Goal: Task Accomplishment & Management: Manage account settings

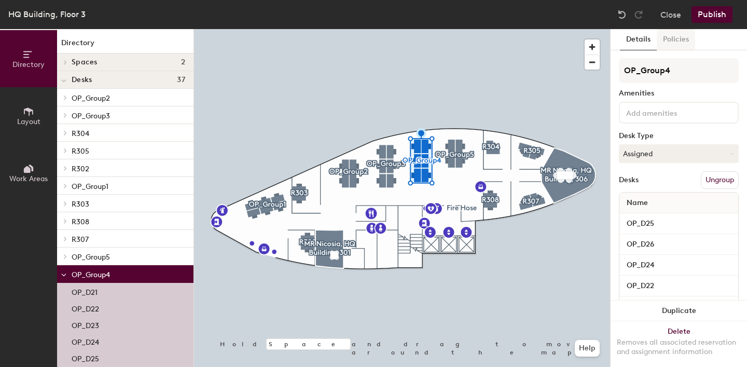
click at [681, 44] on button "Policies" at bounding box center [676, 39] width 38 height 21
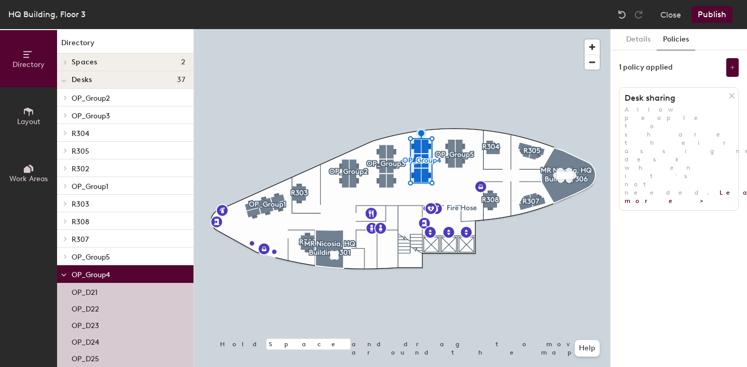
click at [731, 95] on icon at bounding box center [732, 95] width 5 height 5
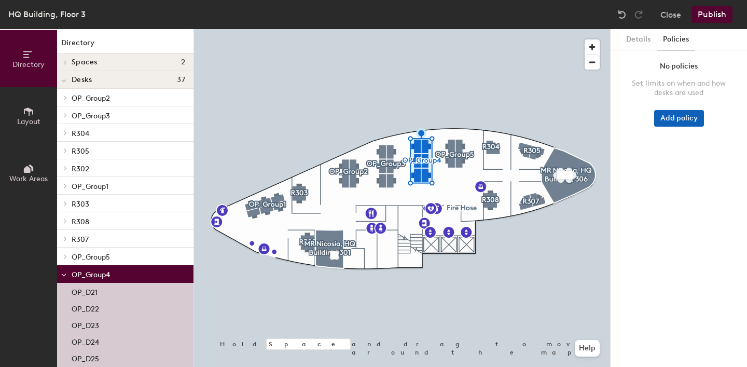
click at [684, 114] on button "Add policy" at bounding box center [680, 118] width 50 height 17
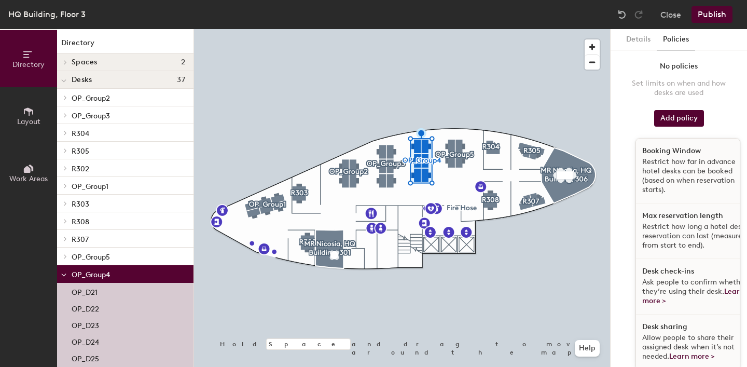
scroll to position [3, 0]
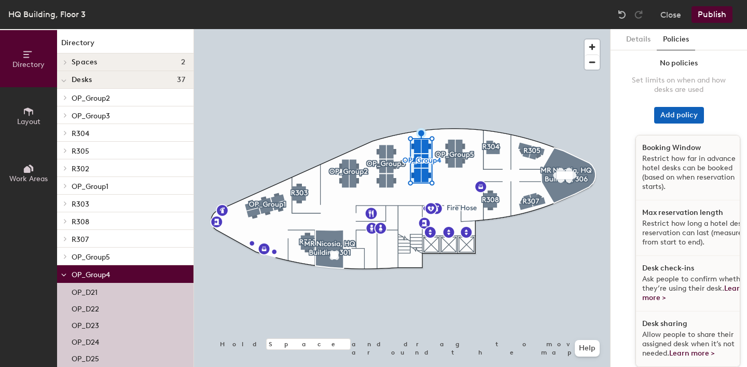
click at [681, 120] on button "Add policy" at bounding box center [680, 115] width 50 height 17
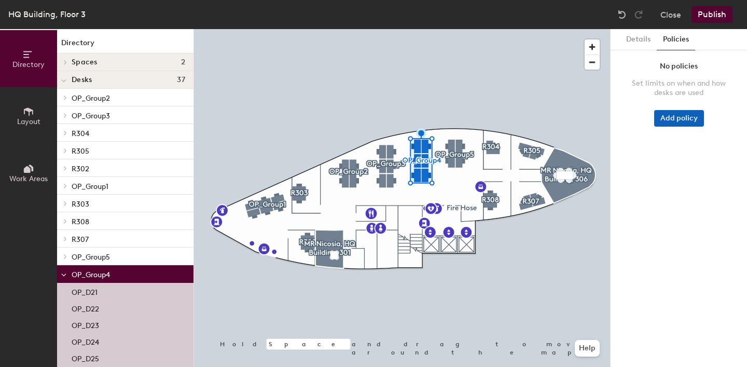
scroll to position [0, 0]
click at [638, 42] on button "Details" at bounding box center [638, 39] width 37 height 21
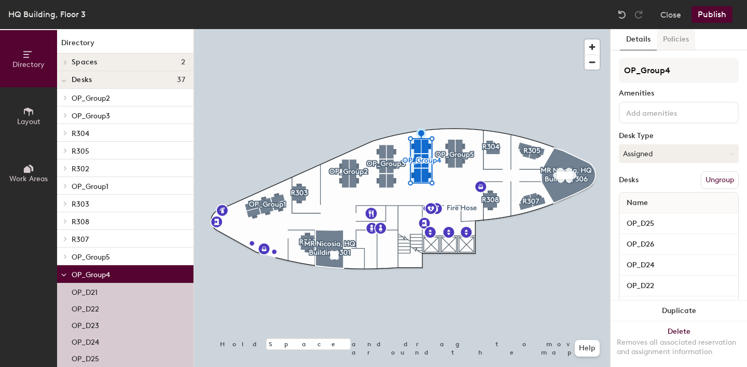
click at [665, 42] on button "Policies" at bounding box center [676, 39] width 38 height 21
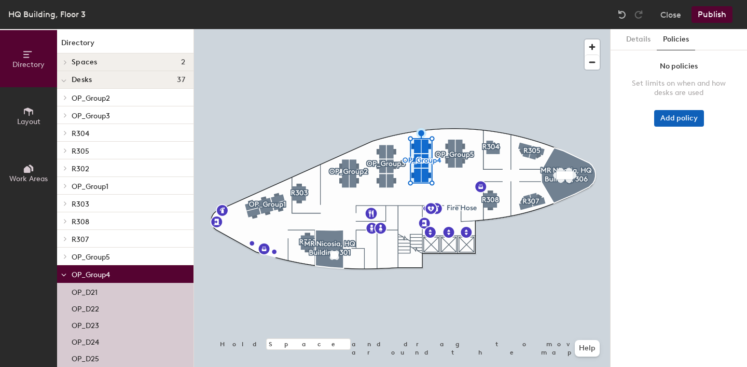
click at [681, 122] on button "Add policy" at bounding box center [680, 118] width 50 height 17
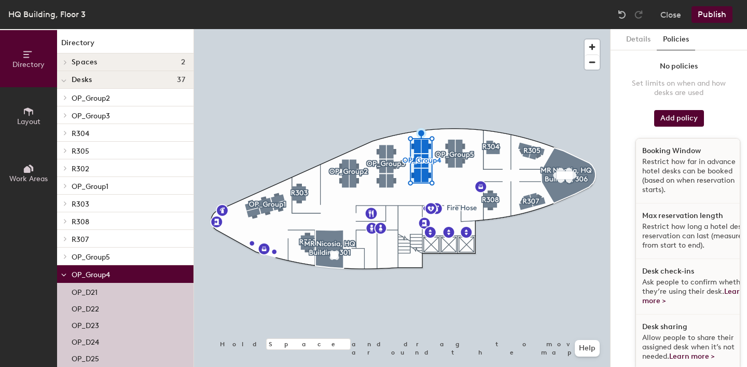
scroll to position [3, 0]
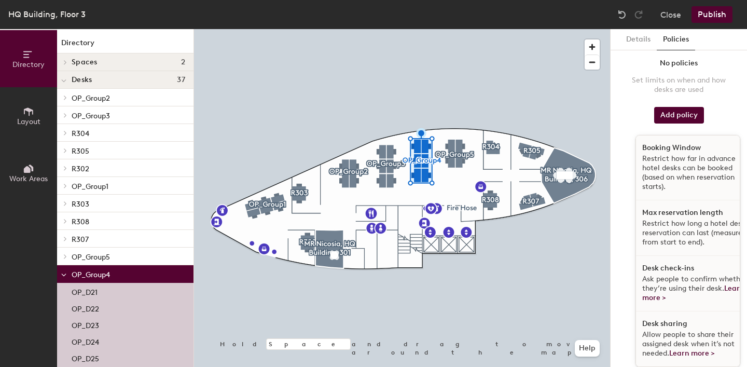
click at [672, 334] on span "Allow people to share their assigned desk when it’s not needed. Learn more >" at bounding box center [689, 344] width 92 height 28
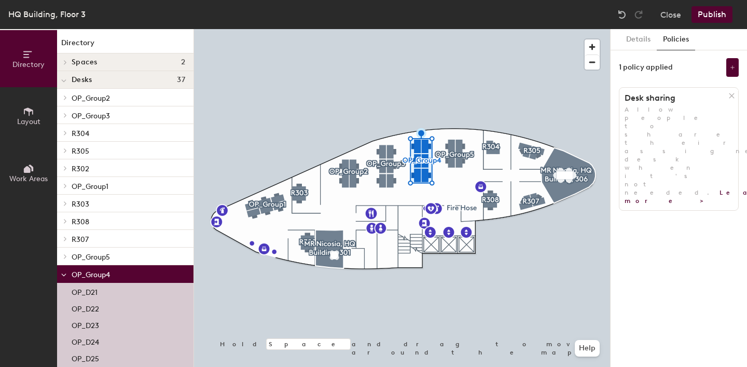
scroll to position [0, 0]
click at [736, 73] on button at bounding box center [733, 67] width 12 height 19
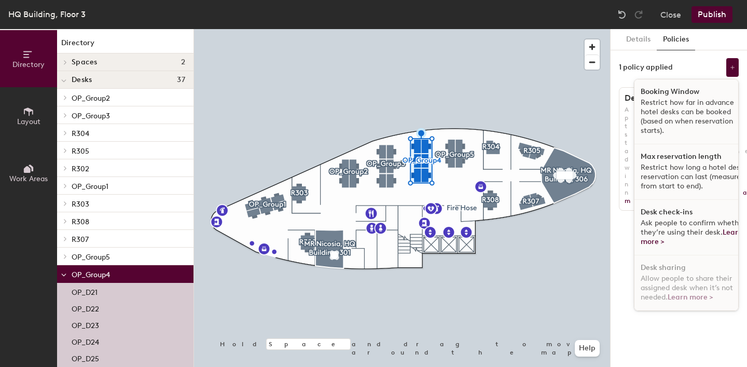
click at [641, 188] on p "Restrict how long a hotel desk reservation can last (measured from start to end…" at bounding box center [694, 177] width 107 height 28
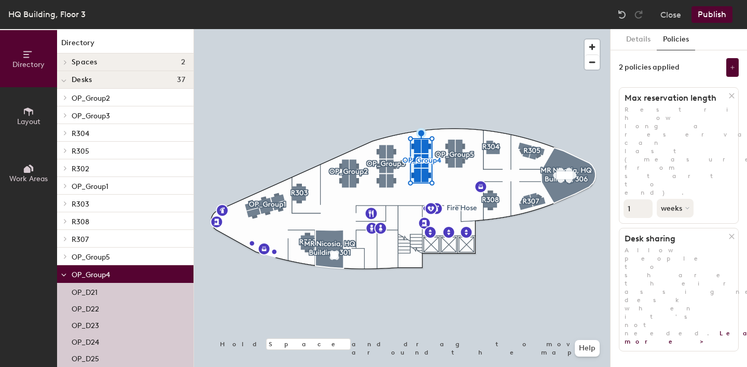
click at [732, 235] on icon at bounding box center [732, 237] width 5 height 5
click at [732, 97] on icon at bounding box center [732, 96] width 8 height 8
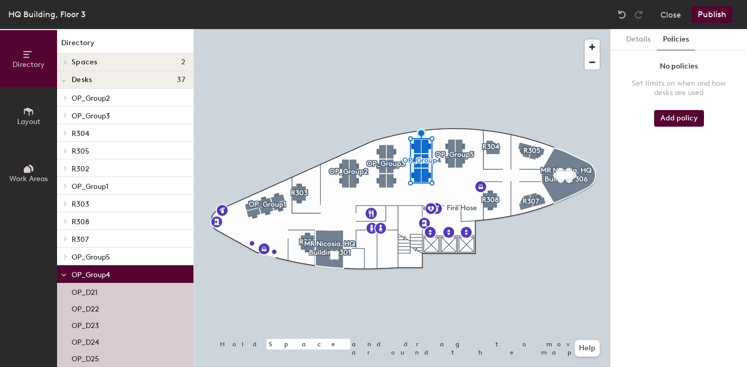
click at [693, 188] on div "Details Policies No policies Set limits on when and how desks are used Add poli…" at bounding box center [679, 198] width 137 height 338
click at [694, 116] on button "Add policy" at bounding box center [680, 118] width 50 height 17
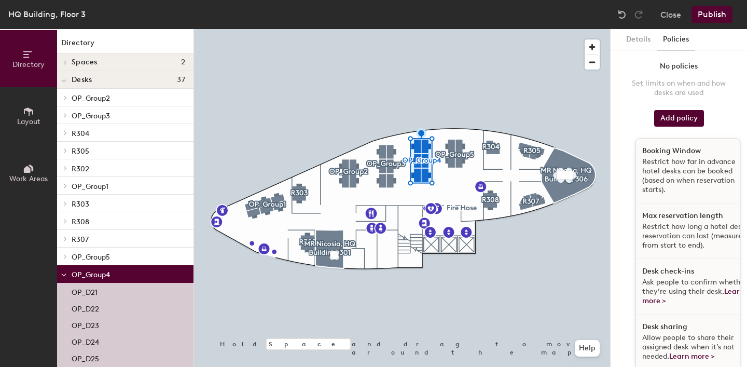
click at [670, 337] on span "Allow people to share their assigned desk when it’s not needed. Learn more >" at bounding box center [689, 347] width 92 height 28
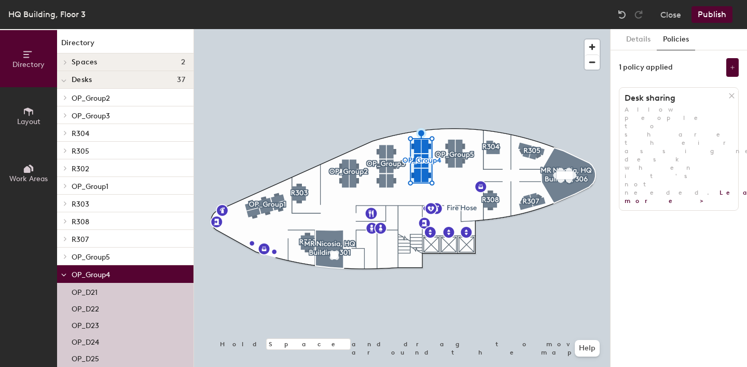
click at [715, 17] on button "Publish" at bounding box center [712, 14] width 41 height 17
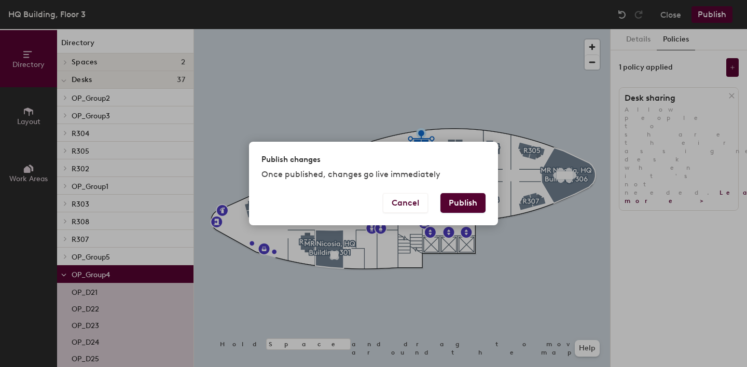
click at [472, 201] on button "Publish" at bounding box center [463, 203] width 45 height 20
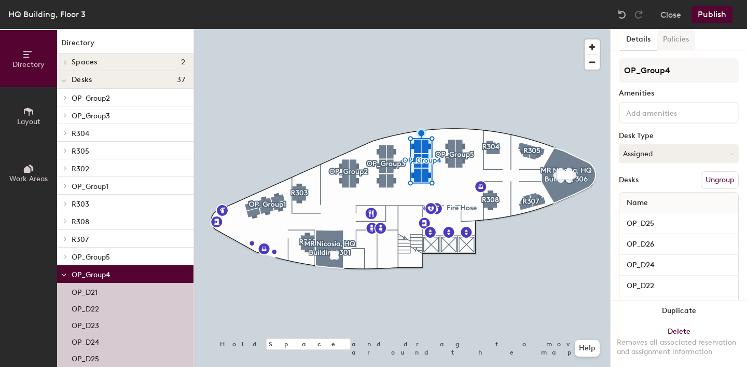
click at [688, 40] on button "Policies" at bounding box center [676, 39] width 38 height 21
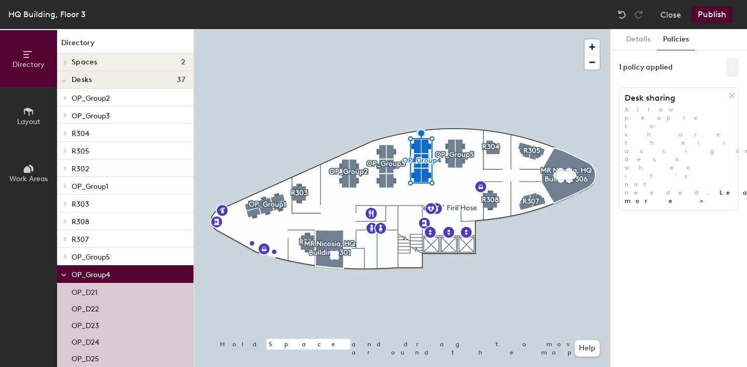
click at [731, 71] on button at bounding box center [733, 67] width 12 height 19
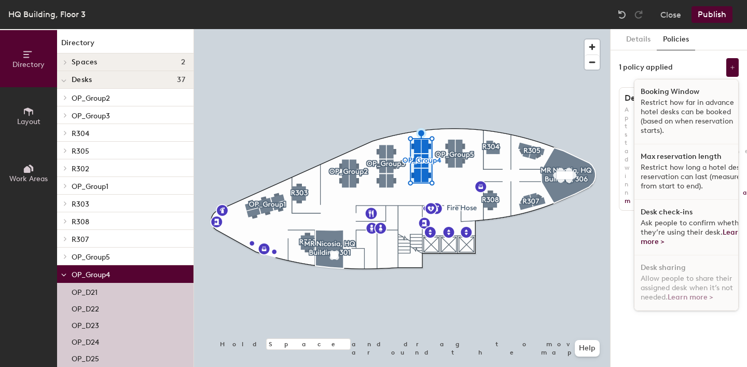
click at [695, 62] on div "1 policy applied Booking Window Restrict how far in advance hotel desks can be …" at bounding box center [679, 67] width 120 height 19
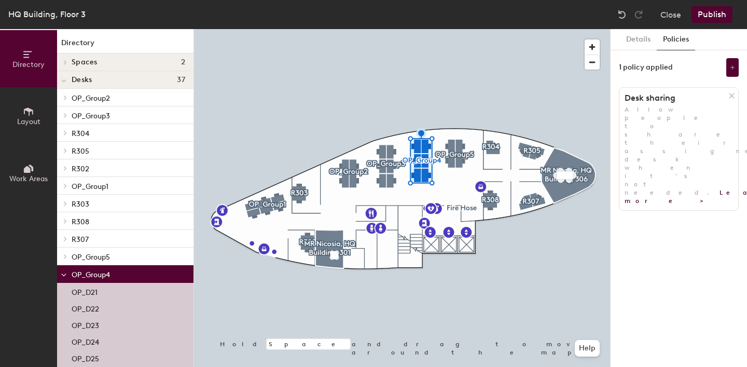
click at [731, 97] on icon at bounding box center [732, 96] width 8 height 8
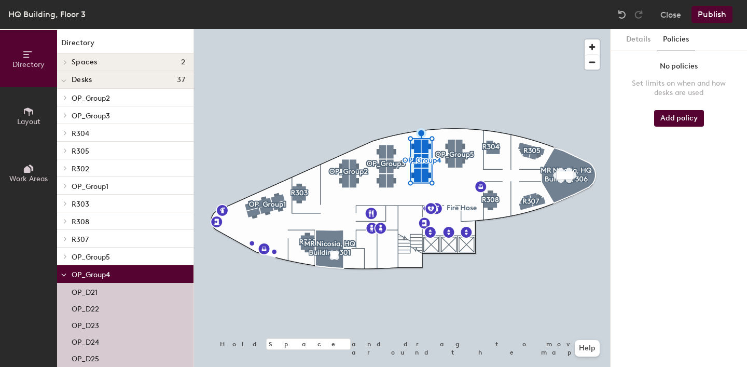
click at [712, 23] on div "HQ Building, Floor 3 Close Publish" at bounding box center [373, 14] width 747 height 29
click at [711, 16] on button "Publish" at bounding box center [712, 14] width 41 height 17
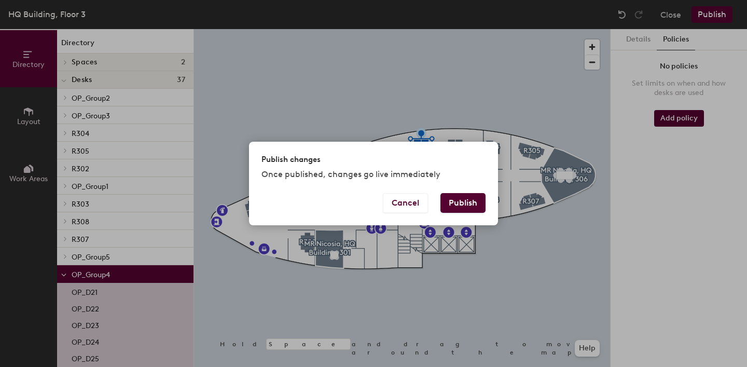
click at [469, 204] on button "Publish" at bounding box center [463, 203] width 45 height 20
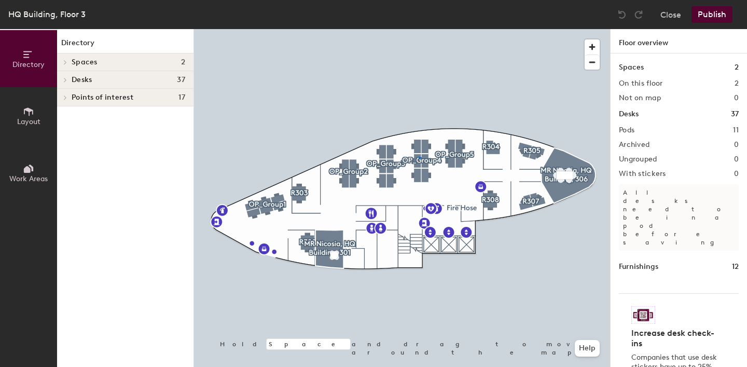
click at [419, 29] on div at bounding box center [402, 29] width 416 height 0
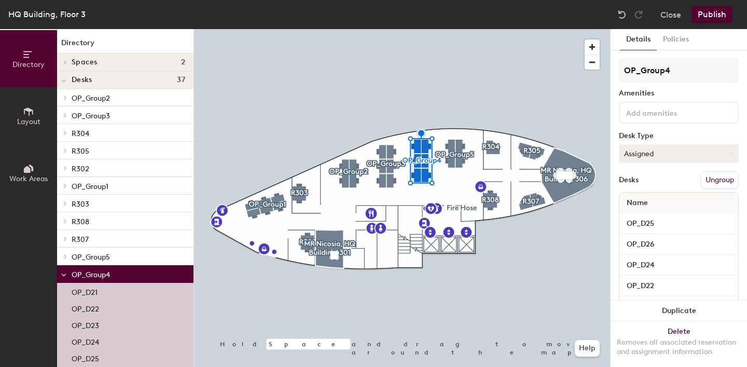
click at [656, 153] on button "Assigned" at bounding box center [679, 153] width 120 height 19
click at [652, 200] on div "Hot" at bounding box center [672, 202] width 104 height 16
click at [720, 17] on button "Publish" at bounding box center [712, 14] width 41 height 17
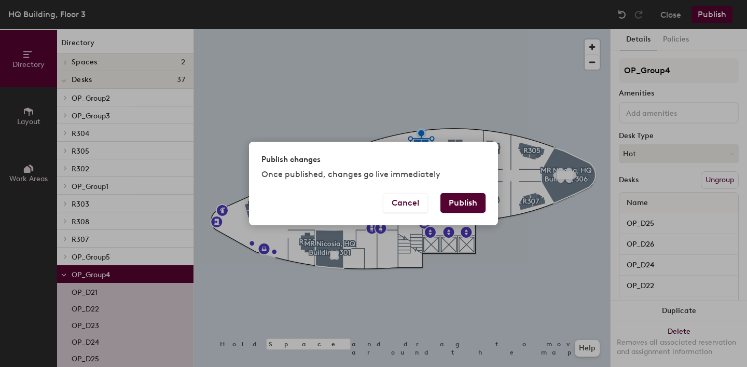
click at [465, 203] on button "Publish" at bounding box center [463, 203] width 45 height 20
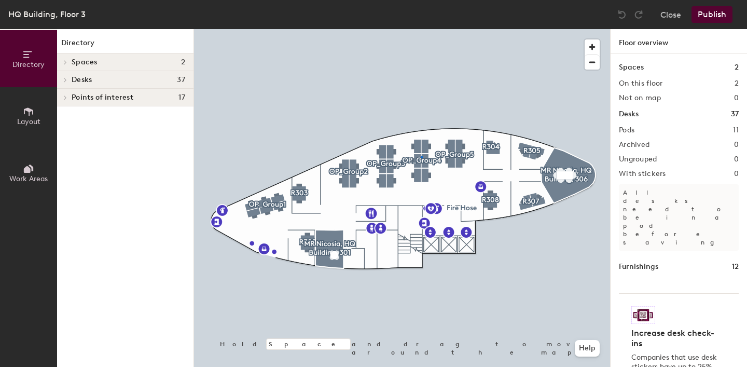
click at [421, 29] on div at bounding box center [402, 29] width 416 height 0
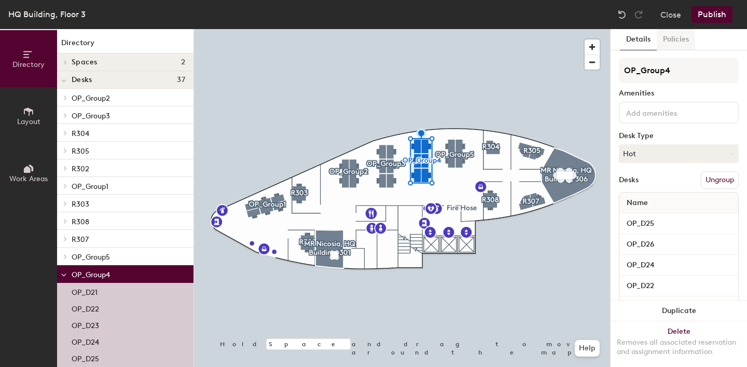
click at [671, 37] on button "Policies" at bounding box center [676, 39] width 38 height 21
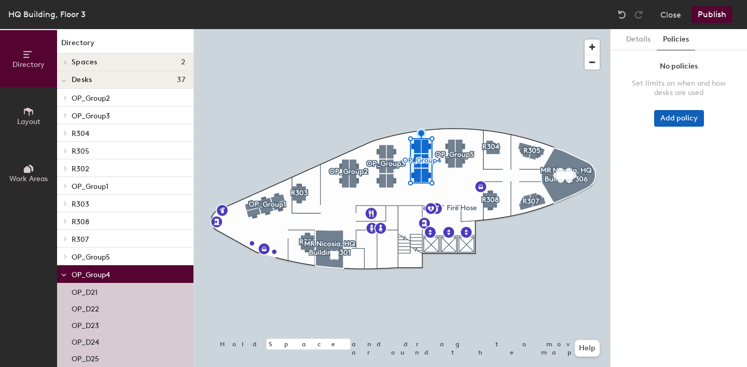
click at [677, 118] on button "Add policy" at bounding box center [680, 118] width 50 height 17
click at [642, 45] on button "Details" at bounding box center [638, 39] width 37 height 21
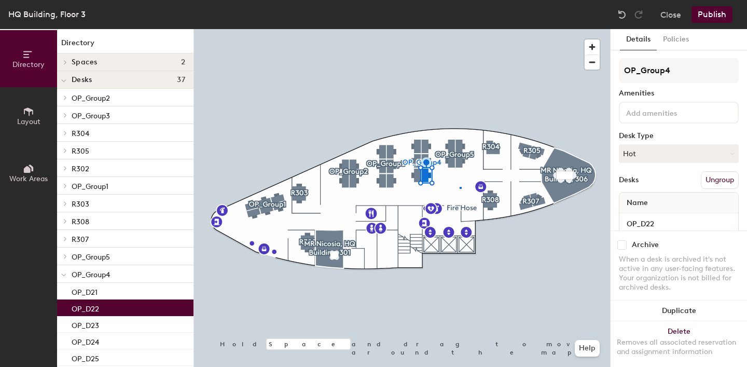
click at [460, 29] on div at bounding box center [402, 29] width 416 height 0
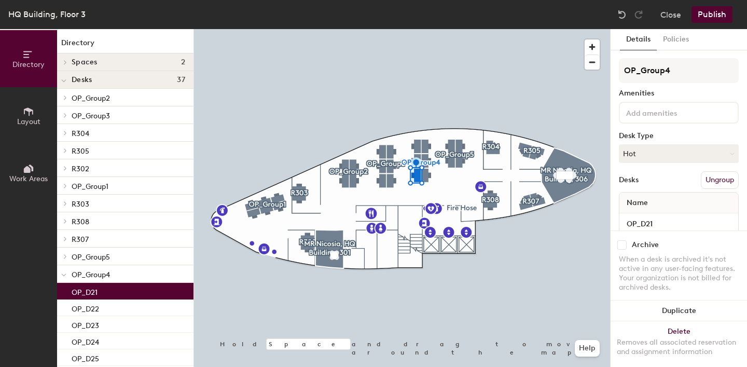
scroll to position [19, 0]
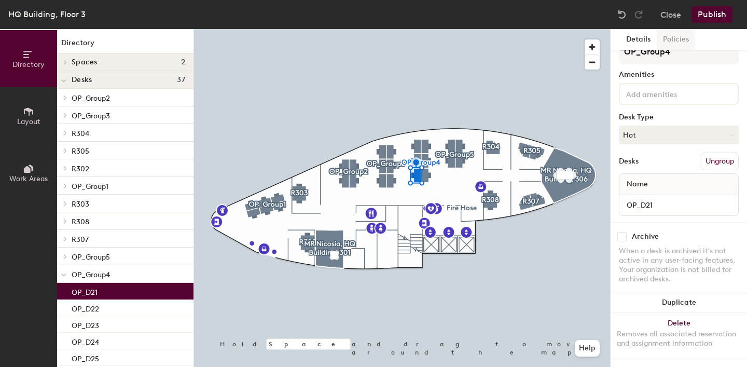
click at [686, 44] on button "Policies" at bounding box center [676, 39] width 38 height 21
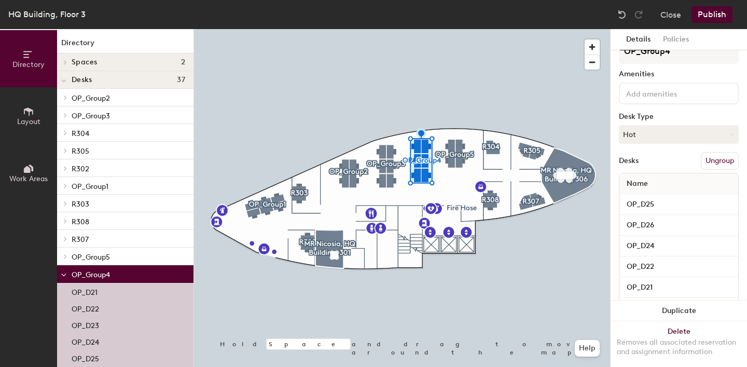
scroll to position [0, 0]
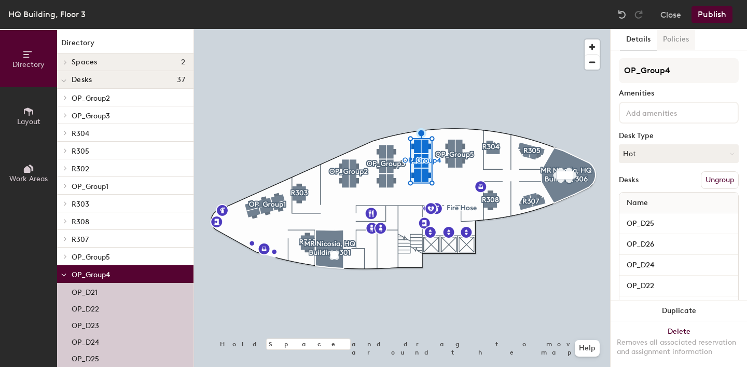
click at [681, 45] on button "Policies" at bounding box center [676, 39] width 38 height 21
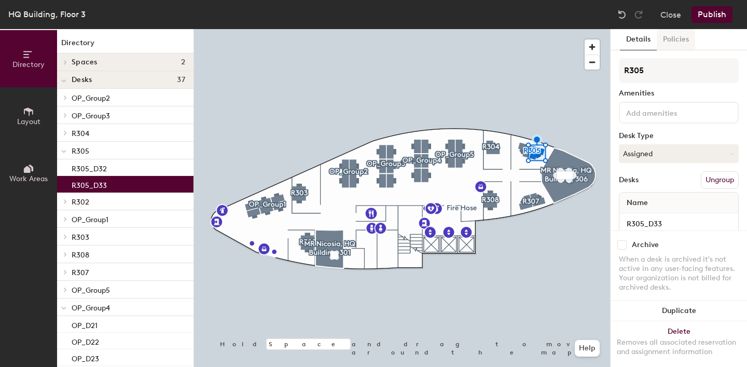
click at [676, 39] on button "Policies" at bounding box center [676, 39] width 38 height 21
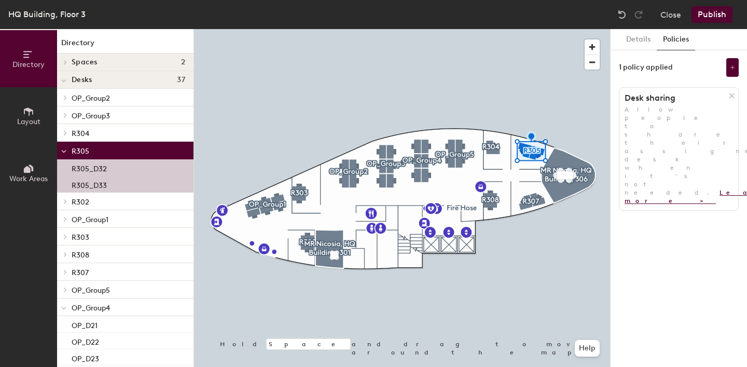
click at [714, 189] on link "Learn more >" at bounding box center [708, 197] width 167 height 16
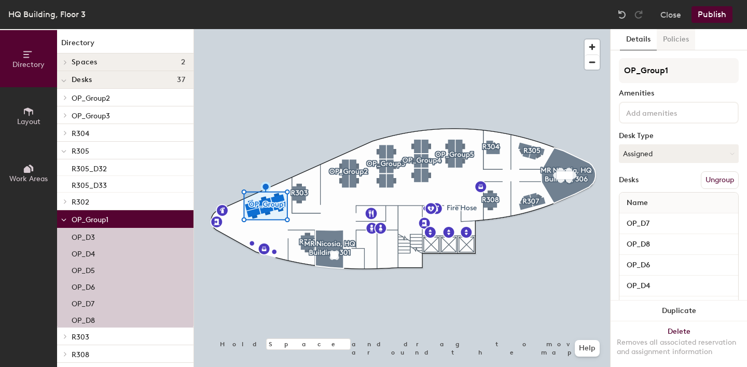
click at [685, 32] on button "Policies" at bounding box center [676, 39] width 38 height 21
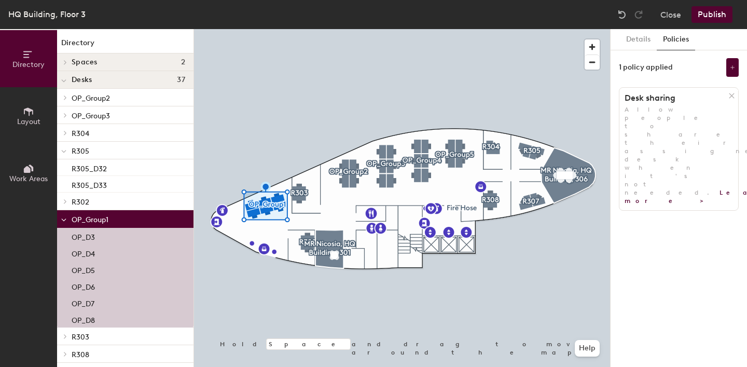
click at [28, 126] on button "Layout" at bounding box center [28, 115] width 57 height 57
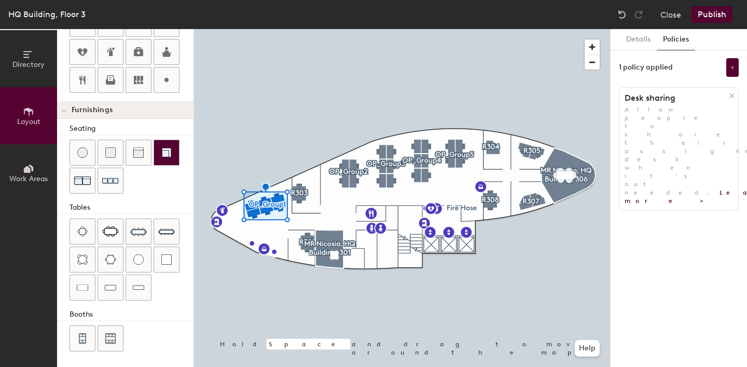
scroll to position [289, 0]
click at [677, 12] on button "Close" at bounding box center [671, 14] width 21 height 17
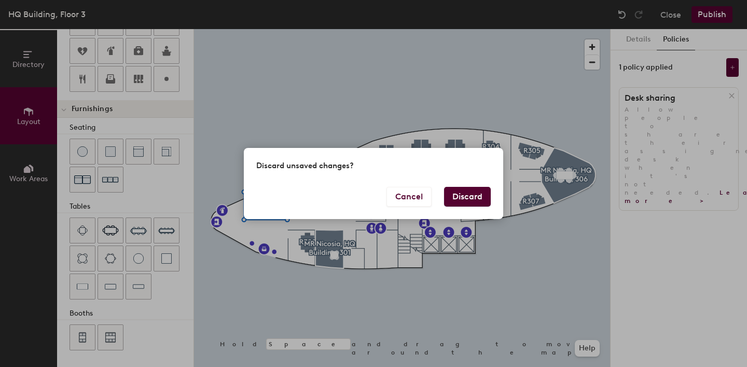
click at [481, 190] on button "Discard" at bounding box center [467, 197] width 47 height 20
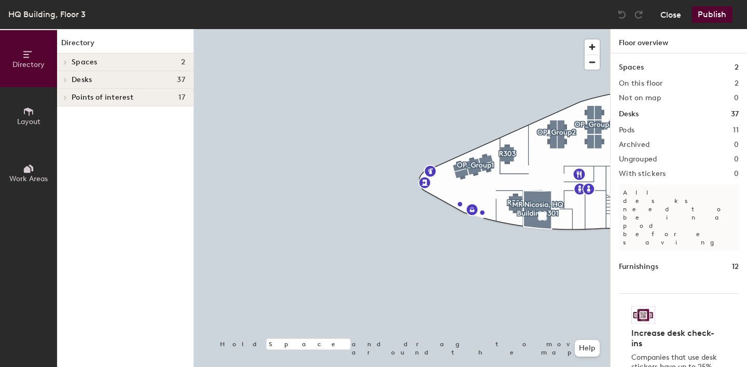
click at [681, 12] on button "Close" at bounding box center [671, 14] width 21 height 17
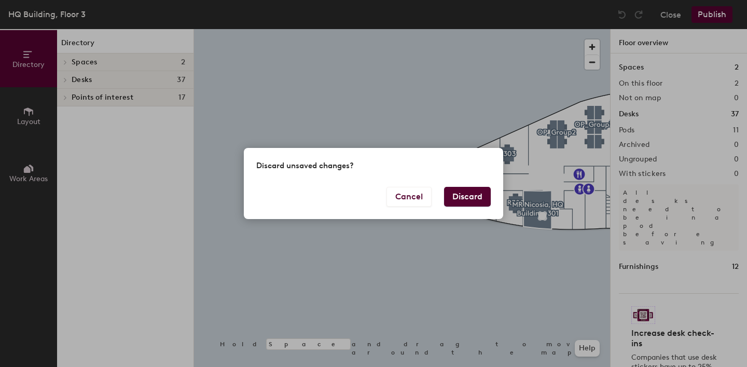
click at [469, 202] on button "Discard" at bounding box center [467, 197] width 47 height 20
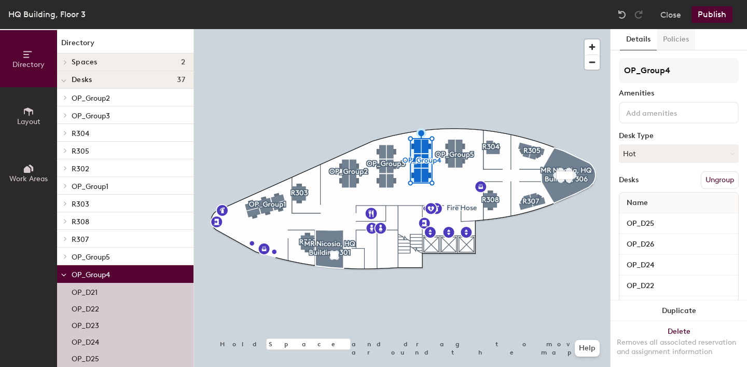
click at [675, 34] on button "Policies" at bounding box center [676, 39] width 38 height 21
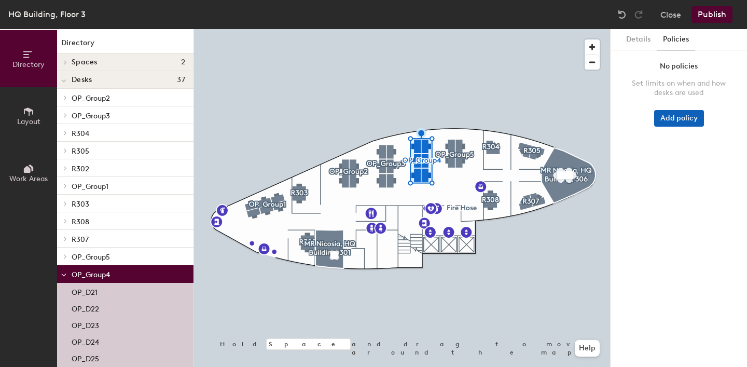
click at [691, 120] on button "Add policy" at bounding box center [680, 118] width 50 height 17
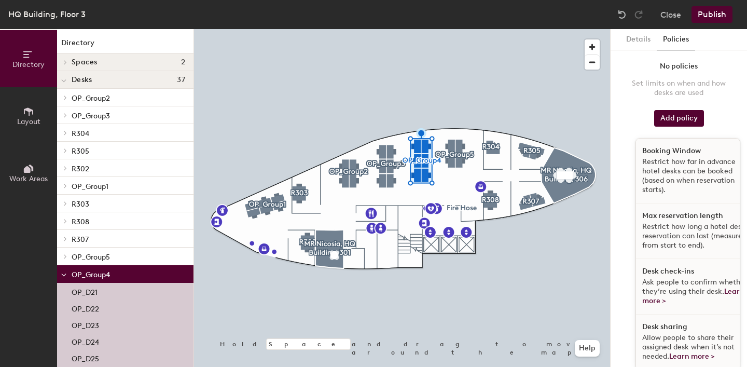
click at [682, 326] on h1 "Desk sharing" at bounding box center [665, 327] width 45 height 8
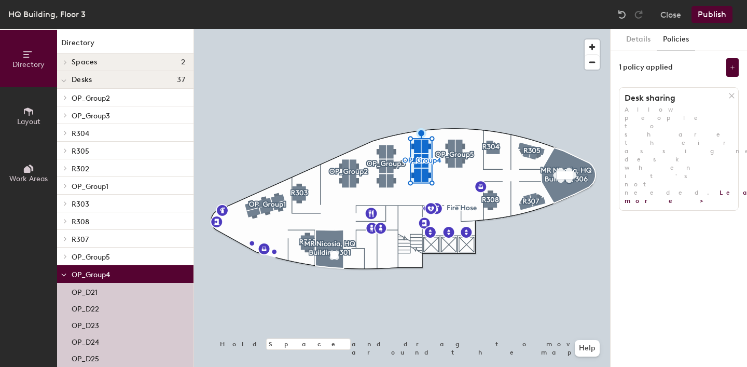
click at [717, 15] on button "Publish" at bounding box center [712, 14] width 41 height 17
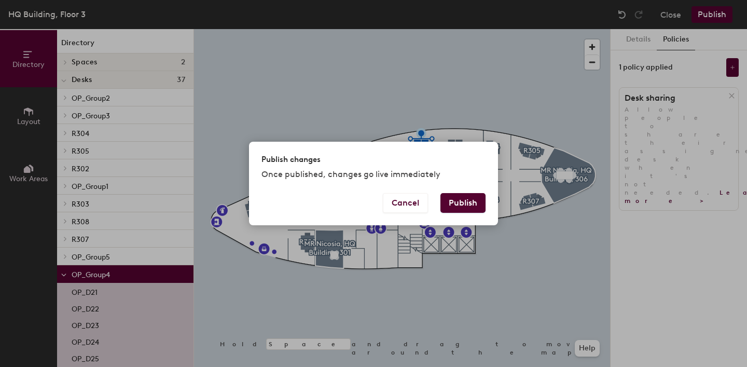
click at [459, 209] on button "Publish" at bounding box center [463, 203] width 45 height 20
